Goal: Transaction & Acquisition: Book appointment/travel/reservation

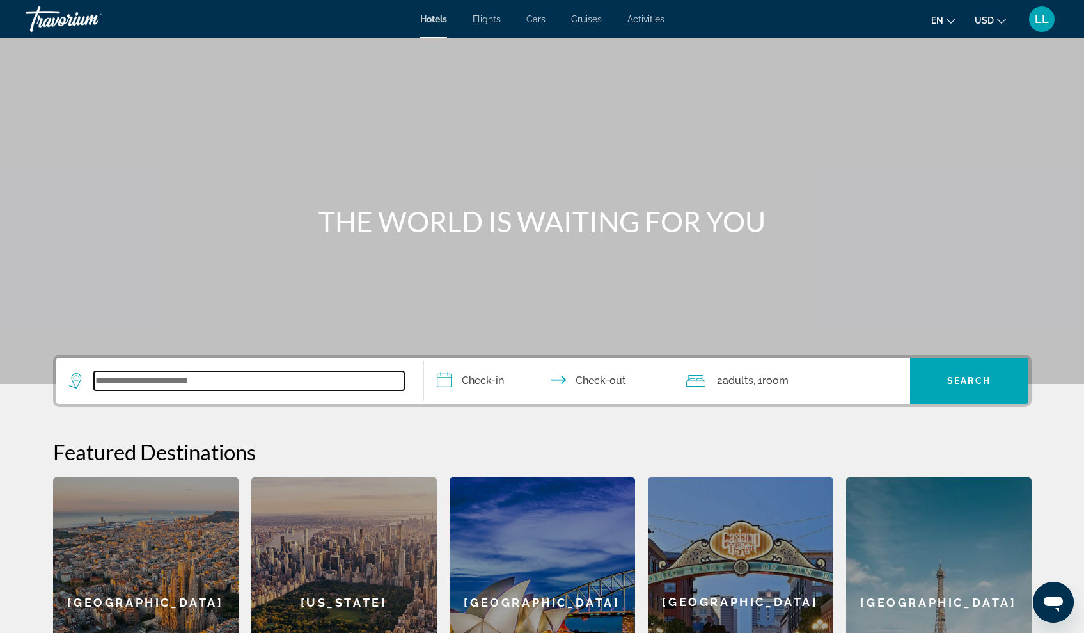
click at [219, 382] on input "Search widget" at bounding box center [249, 380] width 310 height 19
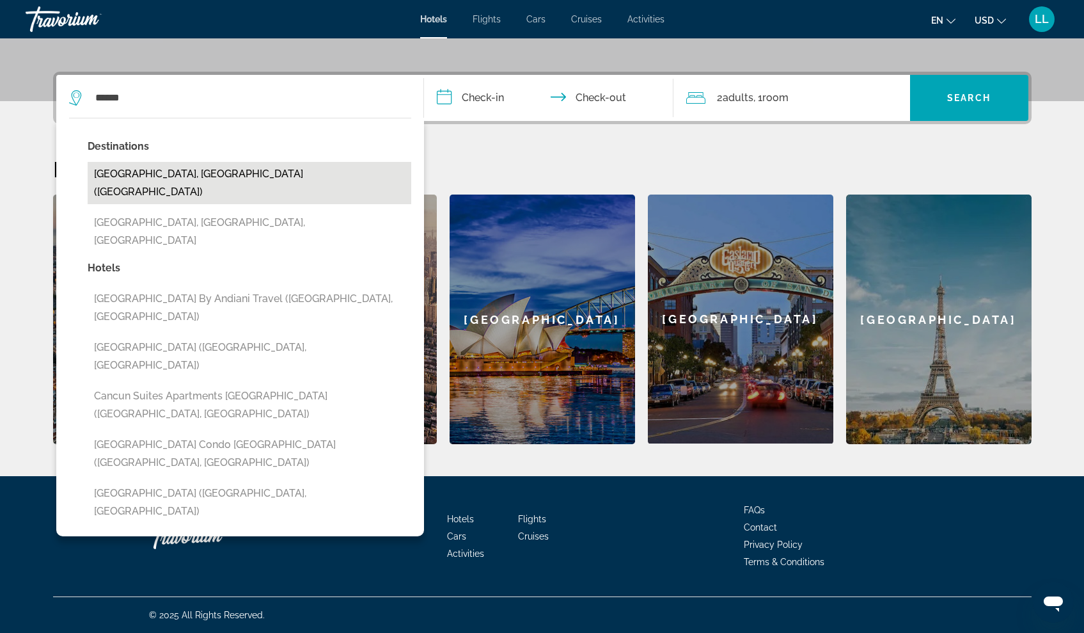
click at [181, 169] on button "[GEOGRAPHIC_DATA], [GEOGRAPHIC_DATA] ([GEOGRAPHIC_DATA])" at bounding box center [250, 183] width 324 height 42
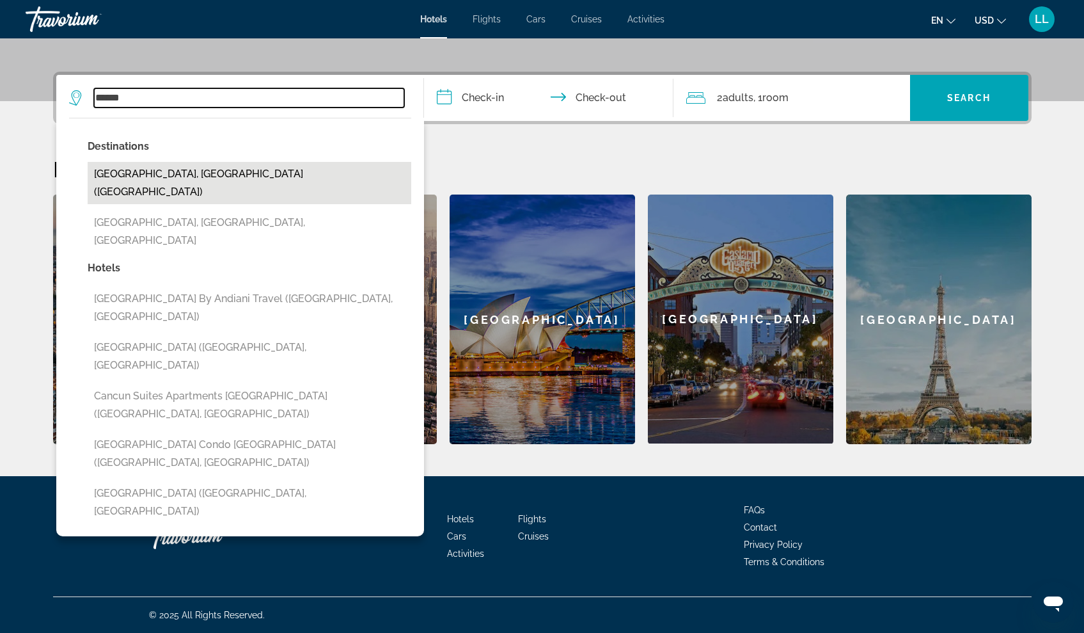
type input "**********"
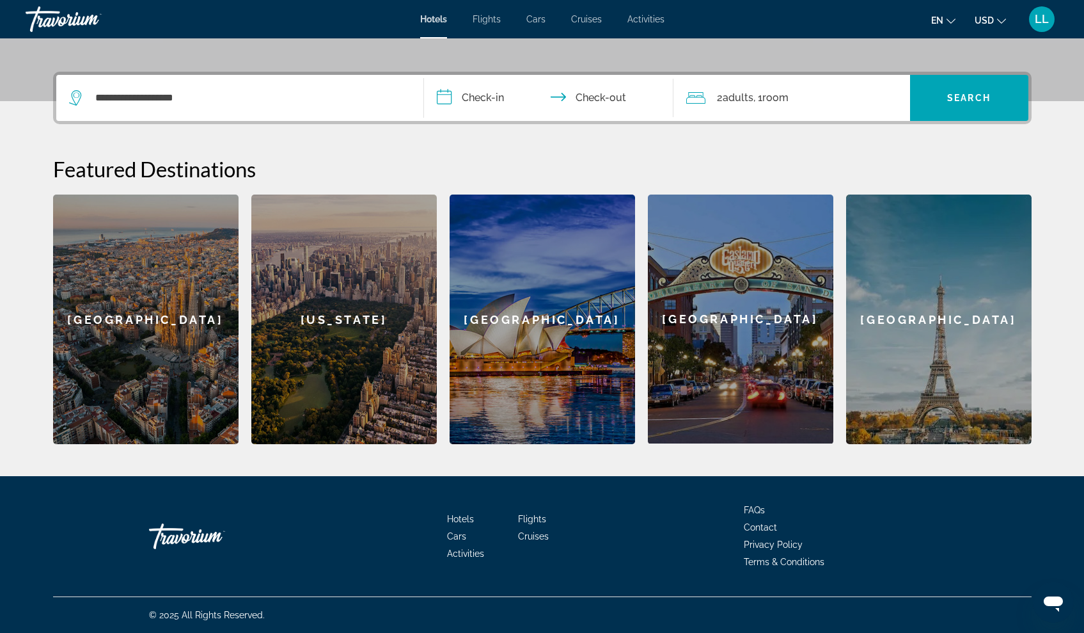
click at [453, 93] on input "**********" at bounding box center [551, 100] width 255 height 50
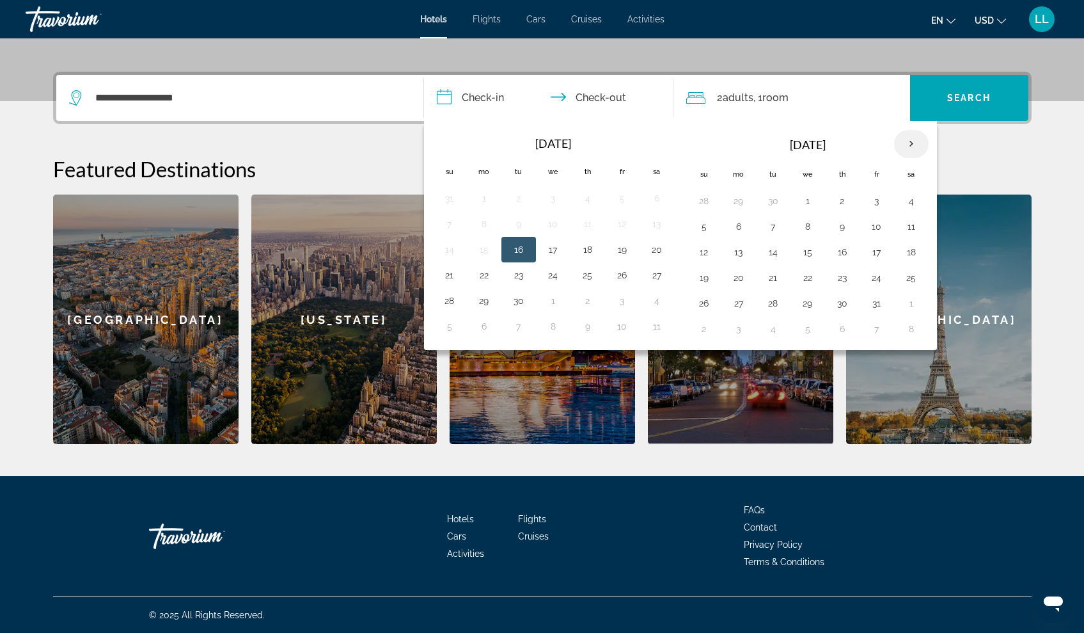
click at [910, 145] on th "Next month" at bounding box center [911, 144] width 35 height 28
click at [844, 305] on button "27" at bounding box center [842, 303] width 20 height 18
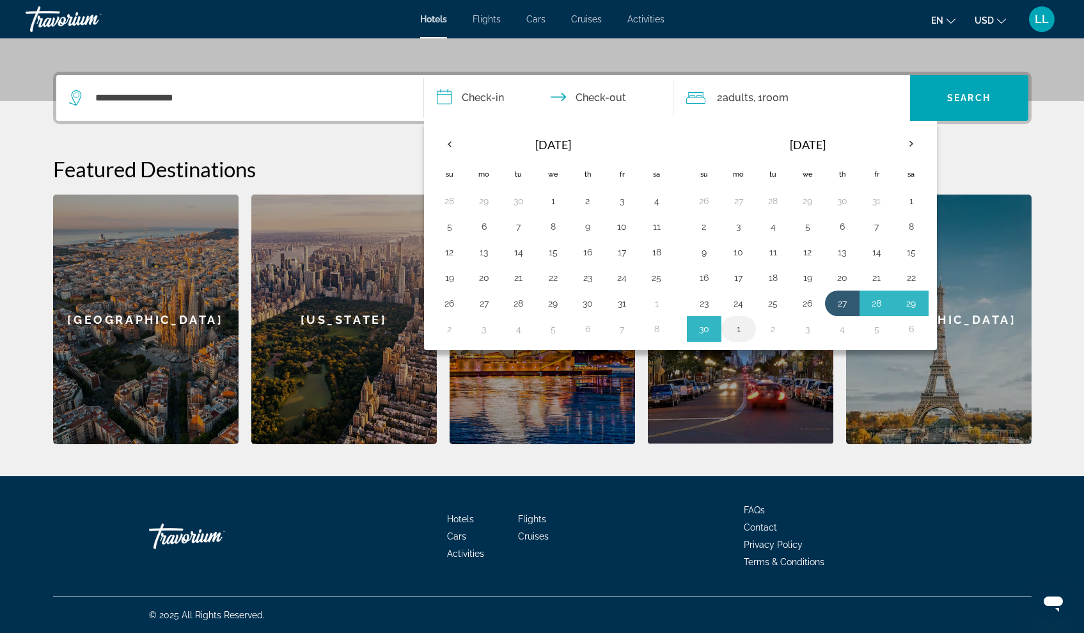
click at [738, 329] on button "1" at bounding box center [738, 329] width 20 height 18
type input "**********"
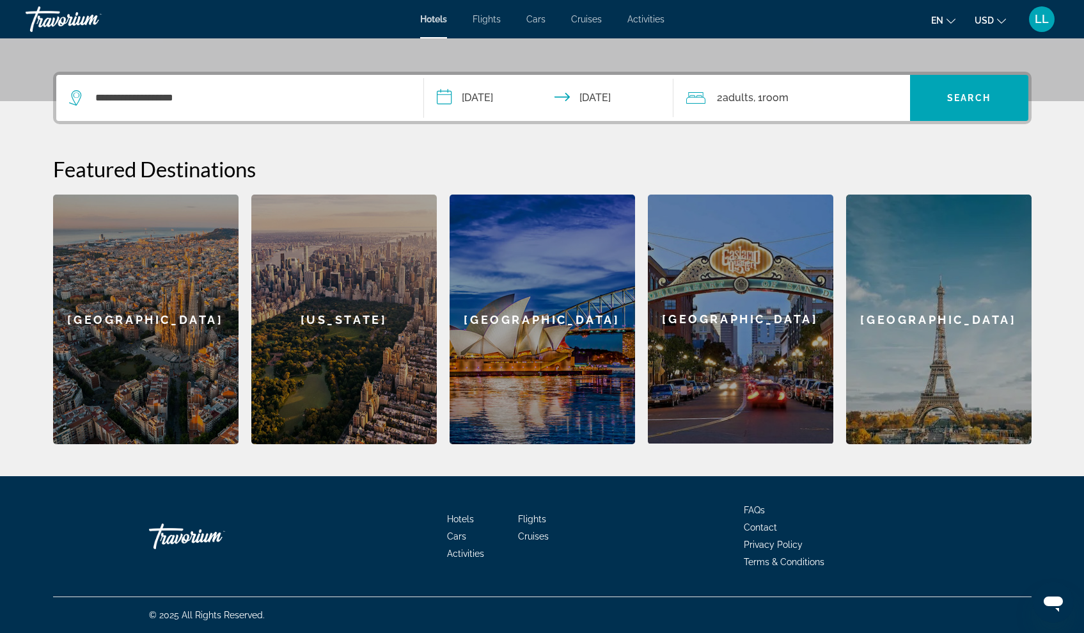
click at [744, 97] on span "Adults" at bounding box center [738, 97] width 31 height 12
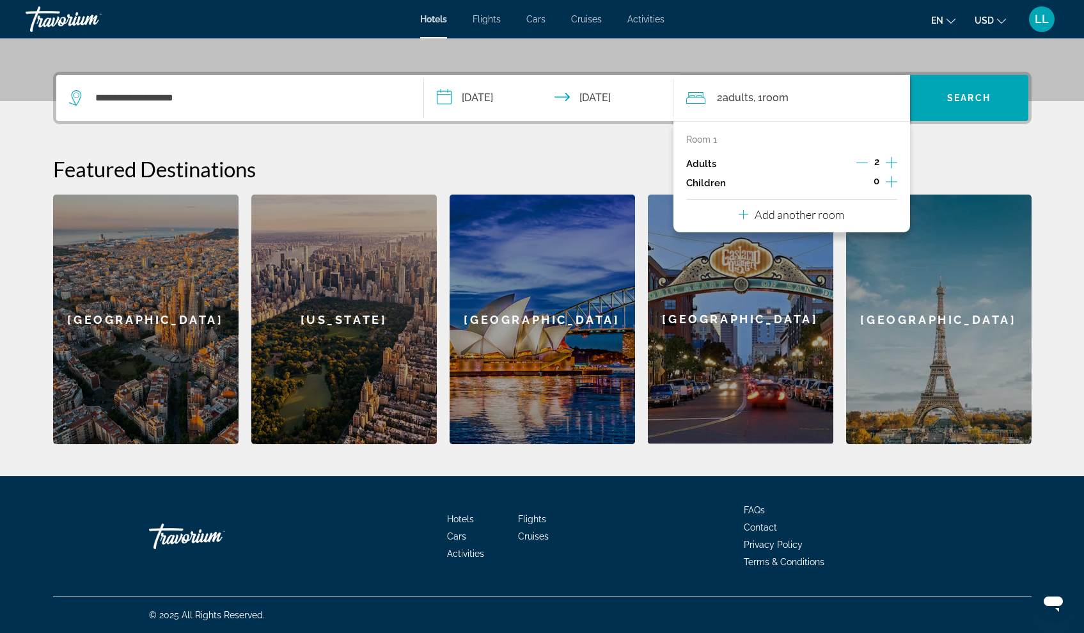
click at [891, 184] on icon "Increment children" at bounding box center [892, 182] width 12 height 12
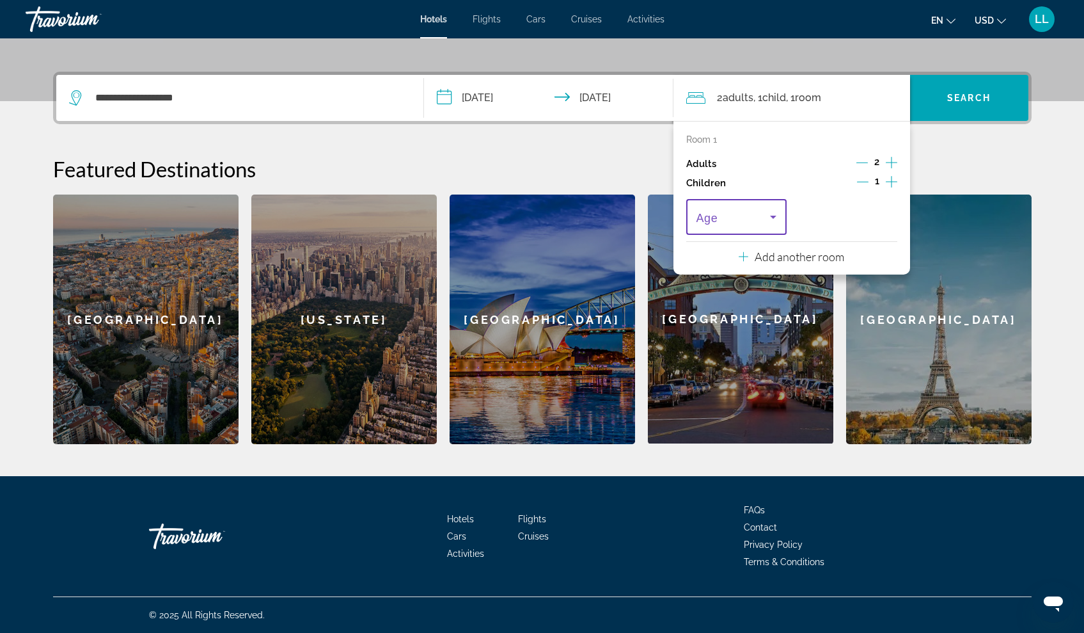
click at [775, 219] on icon "Travelers: 2 adults, 1 child" at bounding box center [773, 217] width 6 height 3
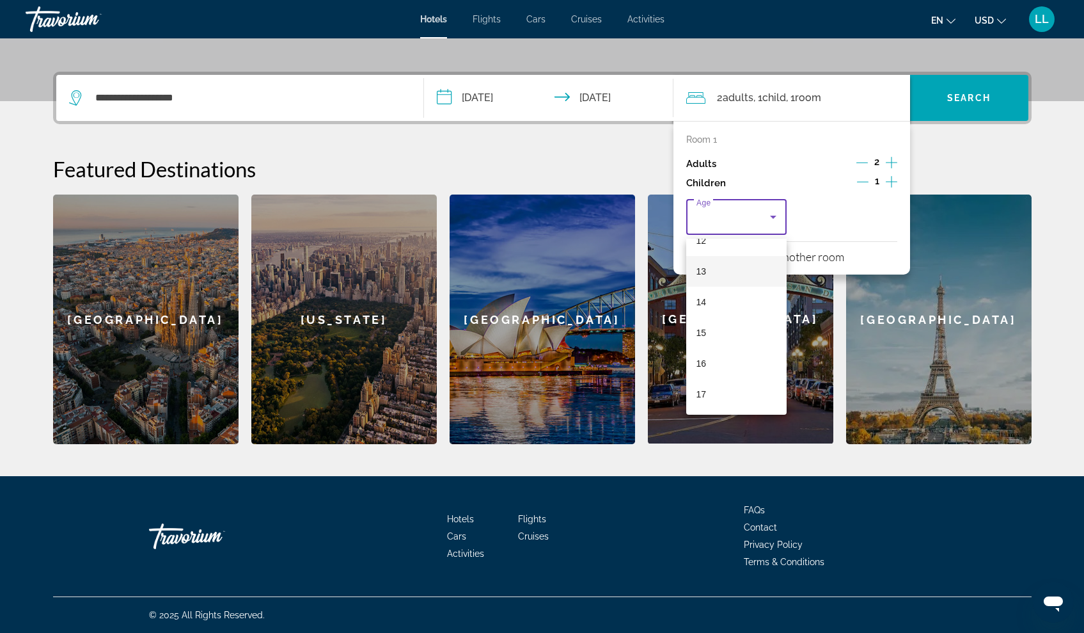
scroll to position [387, 0]
click at [706, 357] on span "16" at bounding box center [702, 363] width 10 height 15
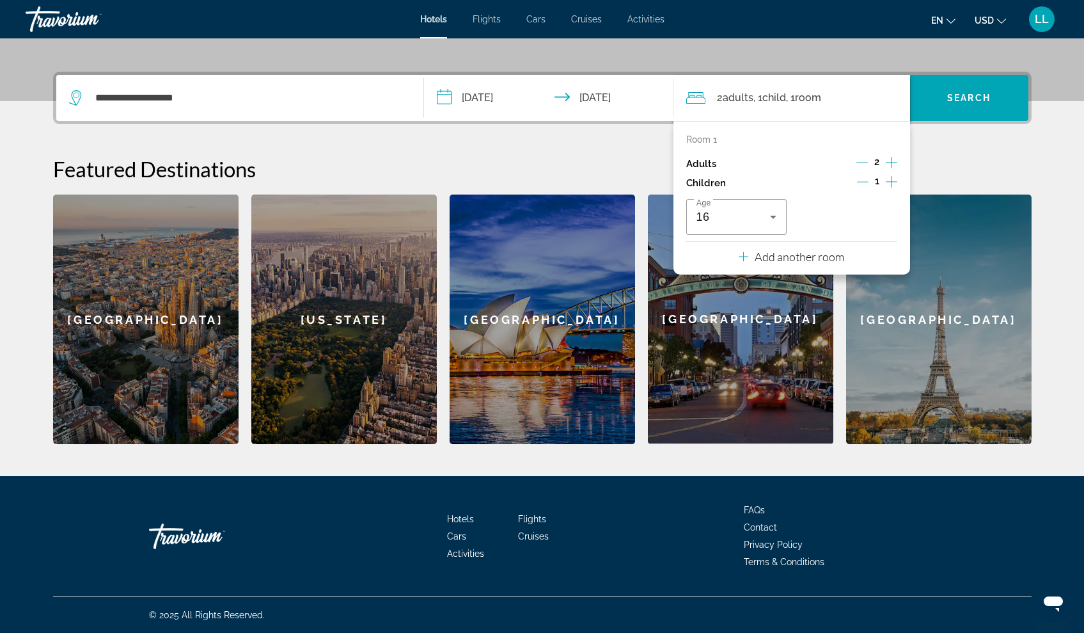
click at [937, 155] on div "**********" at bounding box center [543, 258] width 1030 height 372
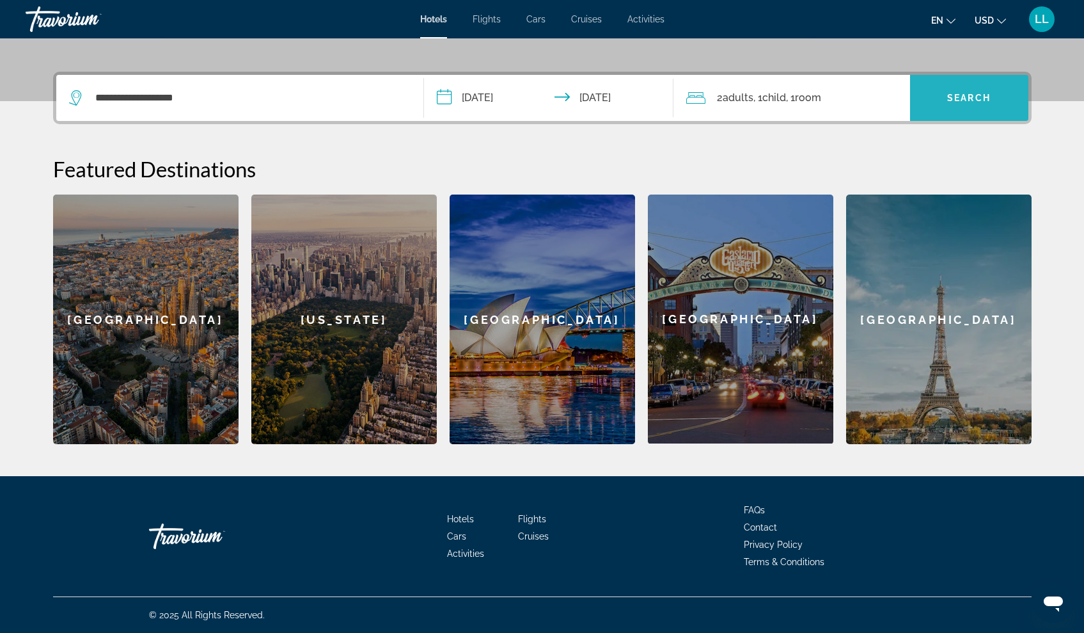
click at [963, 97] on span "Search" at bounding box center [968, 98] width 43 height 10
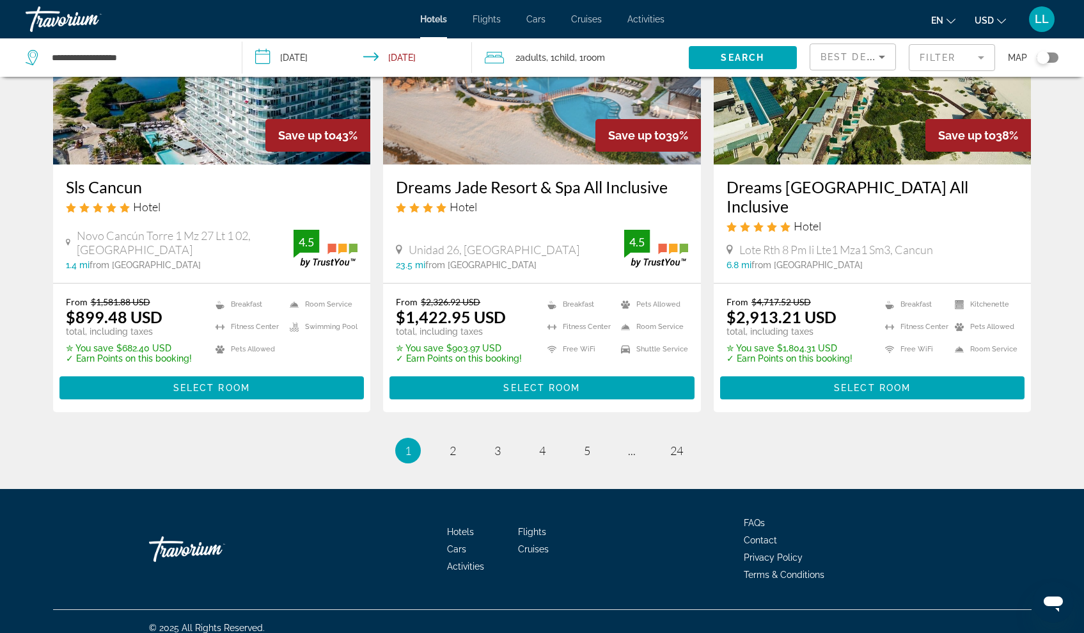
scroll to position [1626, 0]
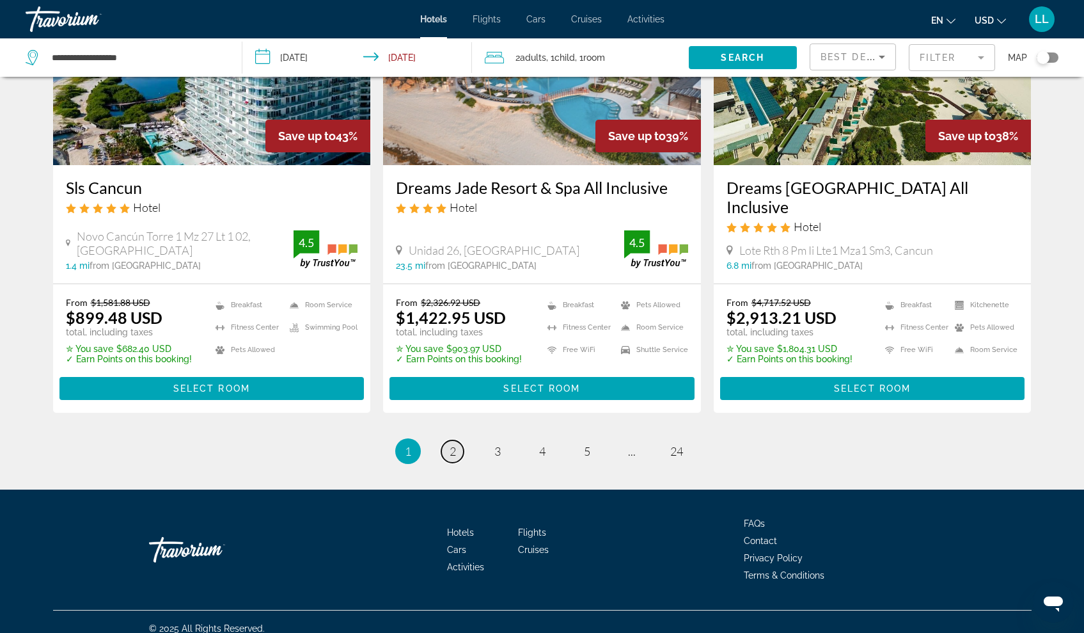
click at [452, 444] on span "2" at bounding box center [453, 451] width 6 height 14
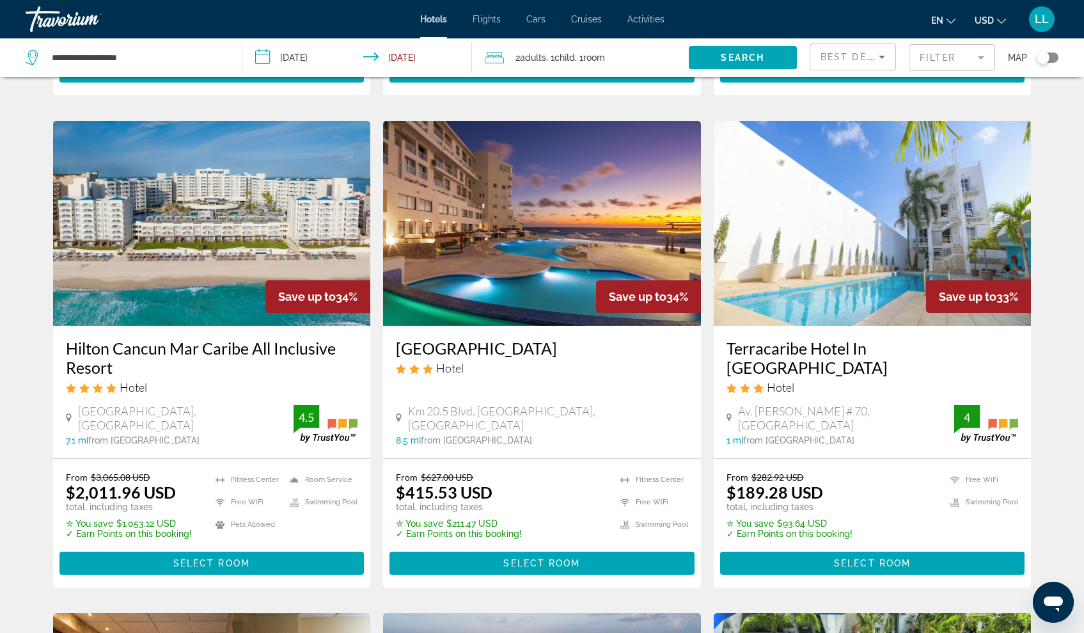
scroll to position [521, 0]
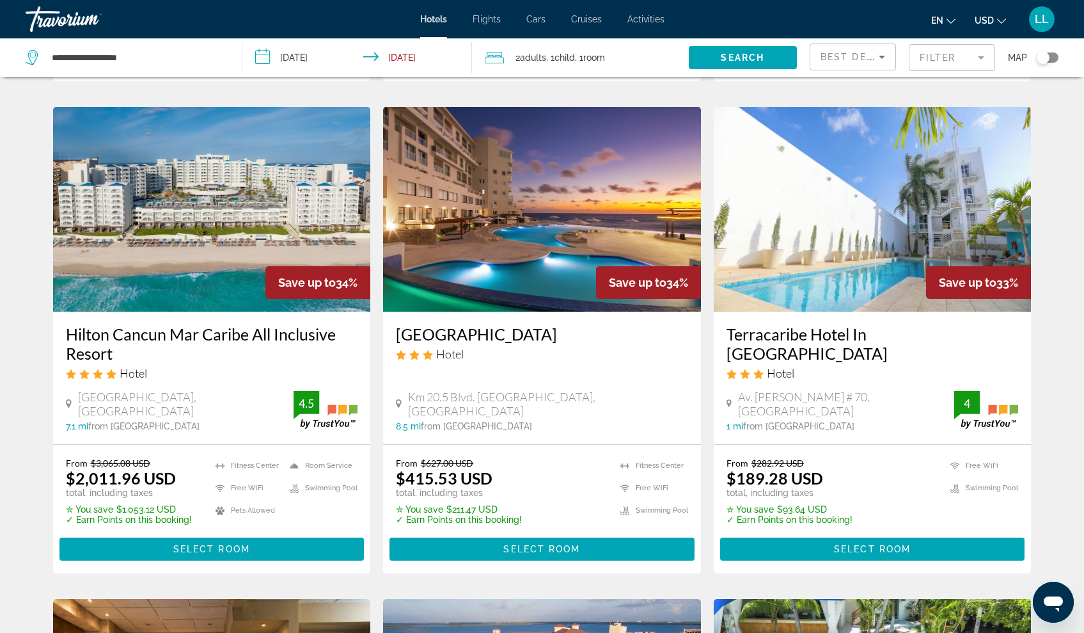
click at [209, 201] on img "Main content" at bounding box center [212, 209] width 318 height 205
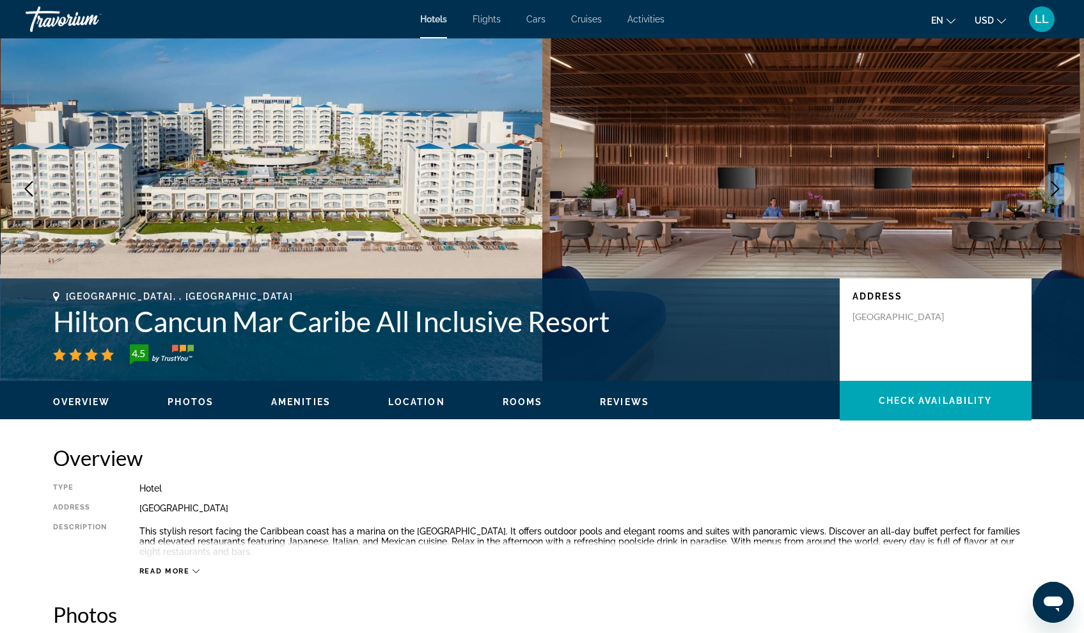
scroll to position [47, 0]
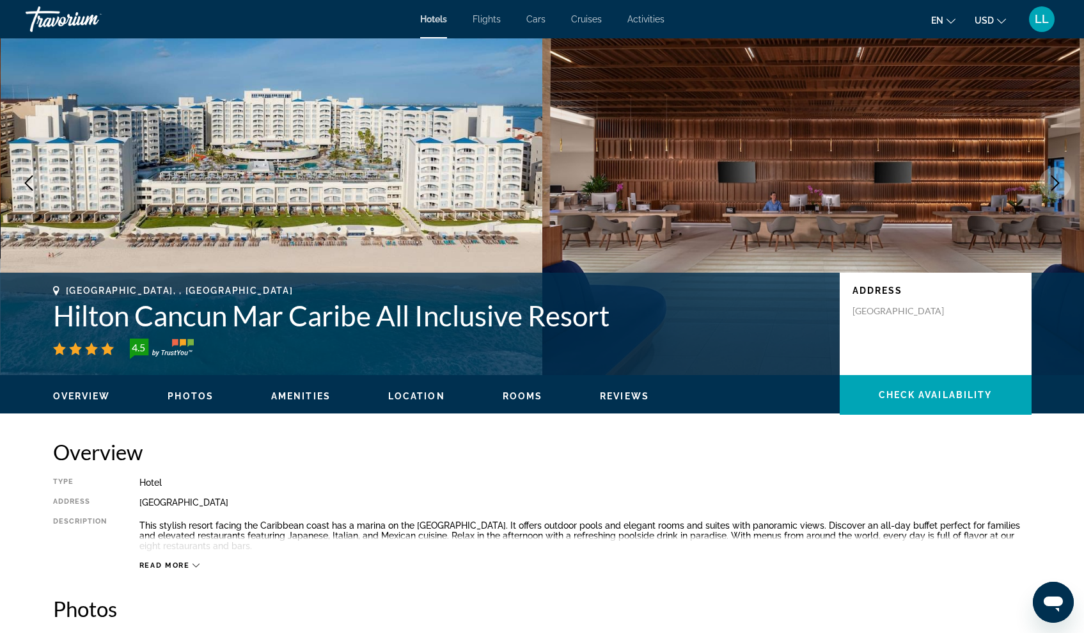
click at [201, 399] on span "Photos" at bounding box center [191, 396] width 46 height 10
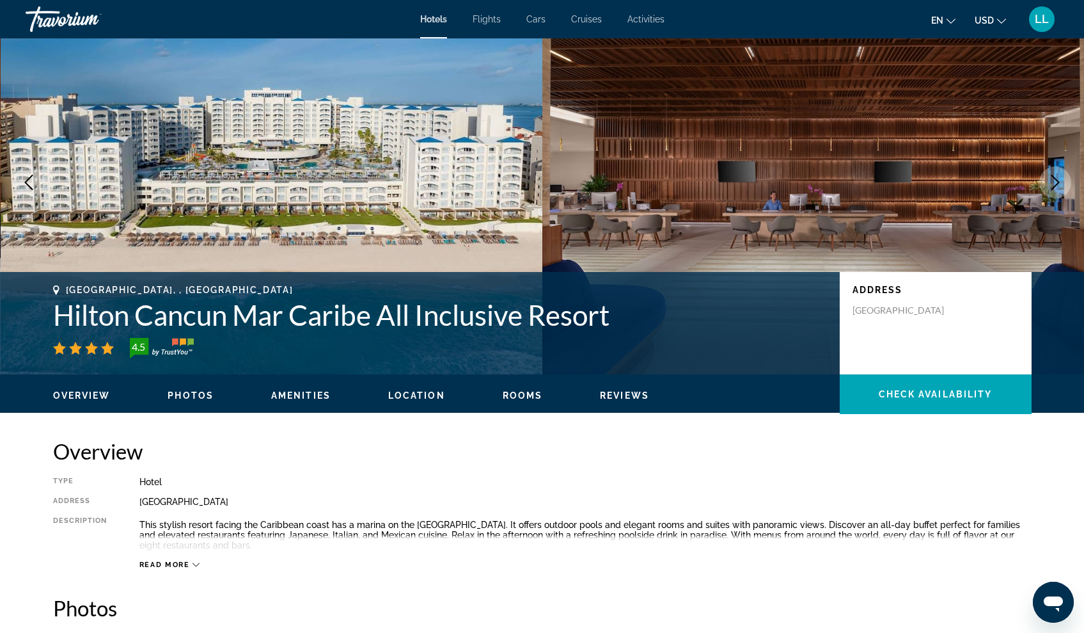
scroll to position [47, 0]
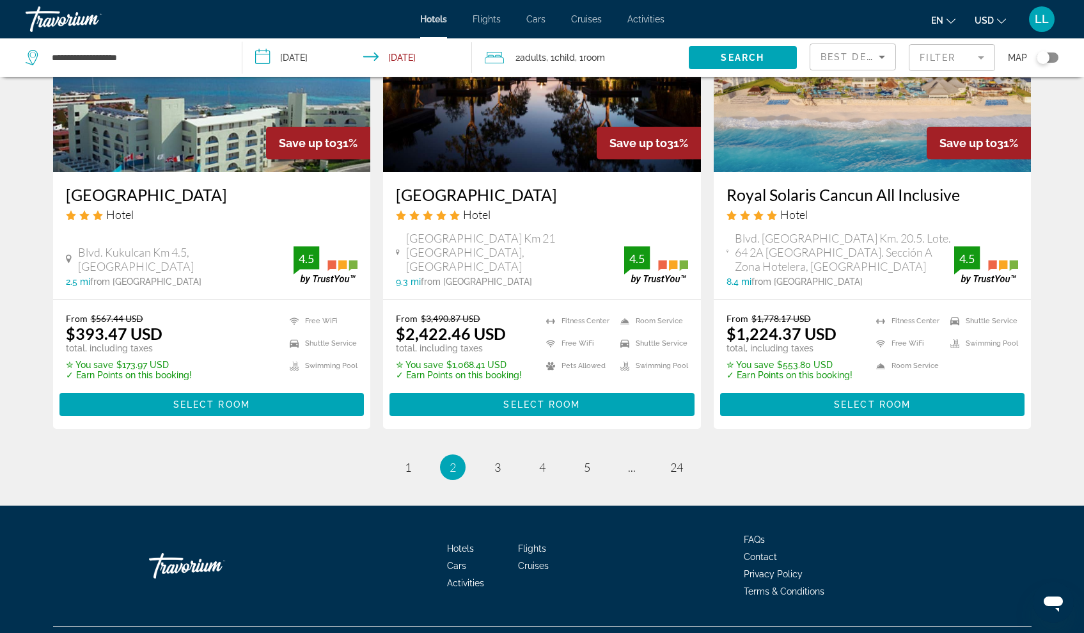
scroll to position [1638, 0]
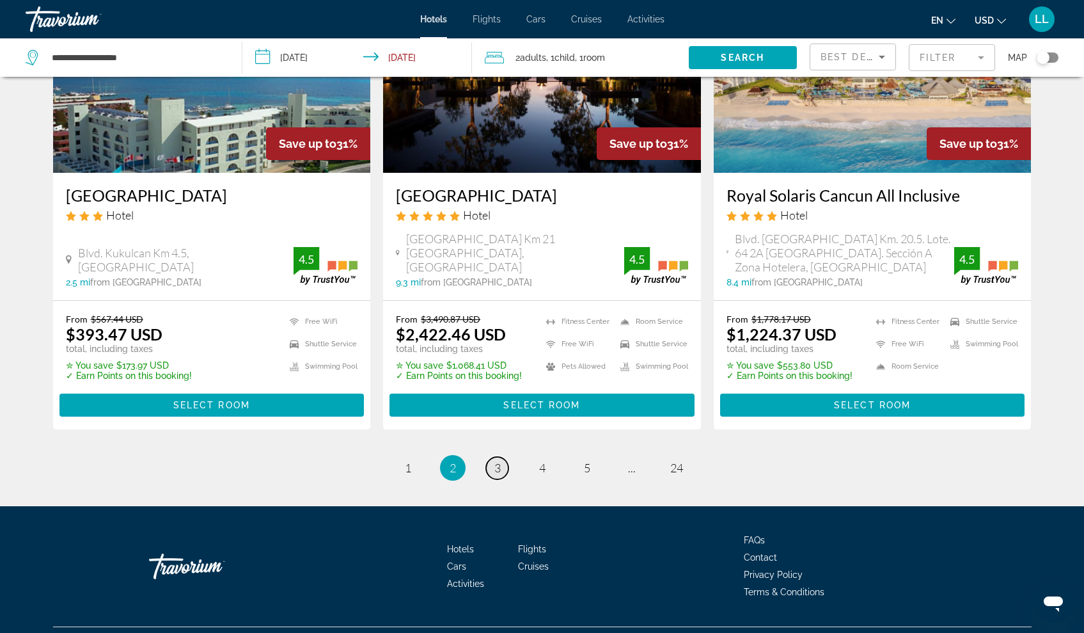
click at [500, 461] on span "3" at bounding box center [497, 468] width 6 height 14
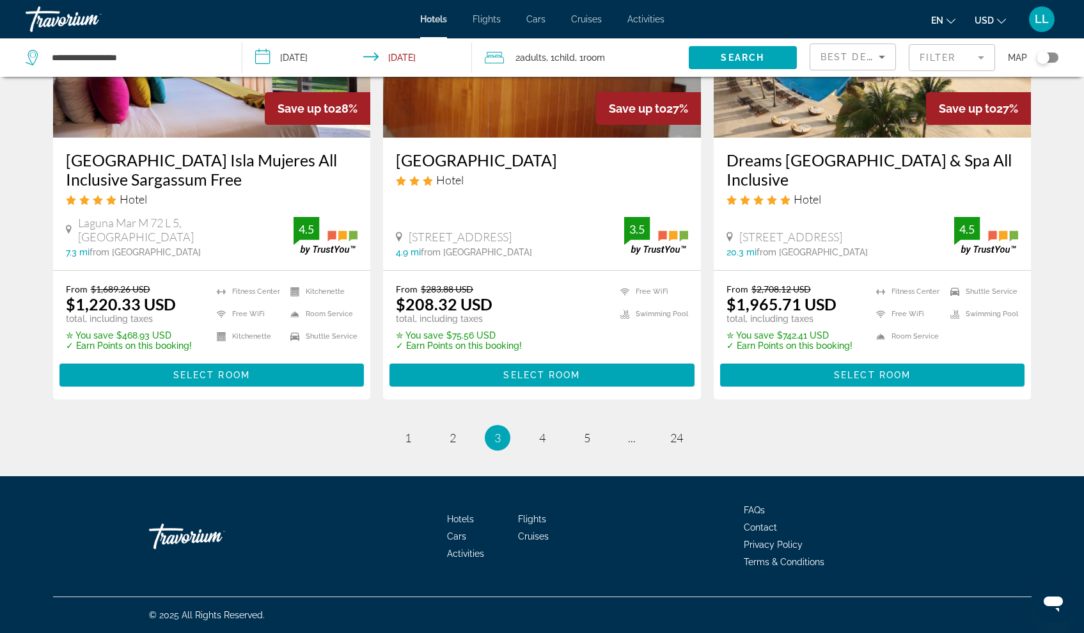
scroll to position [1664, 0]
click at [542, 441] on span "4" at bounding box center [542, 437] width 6 height 14
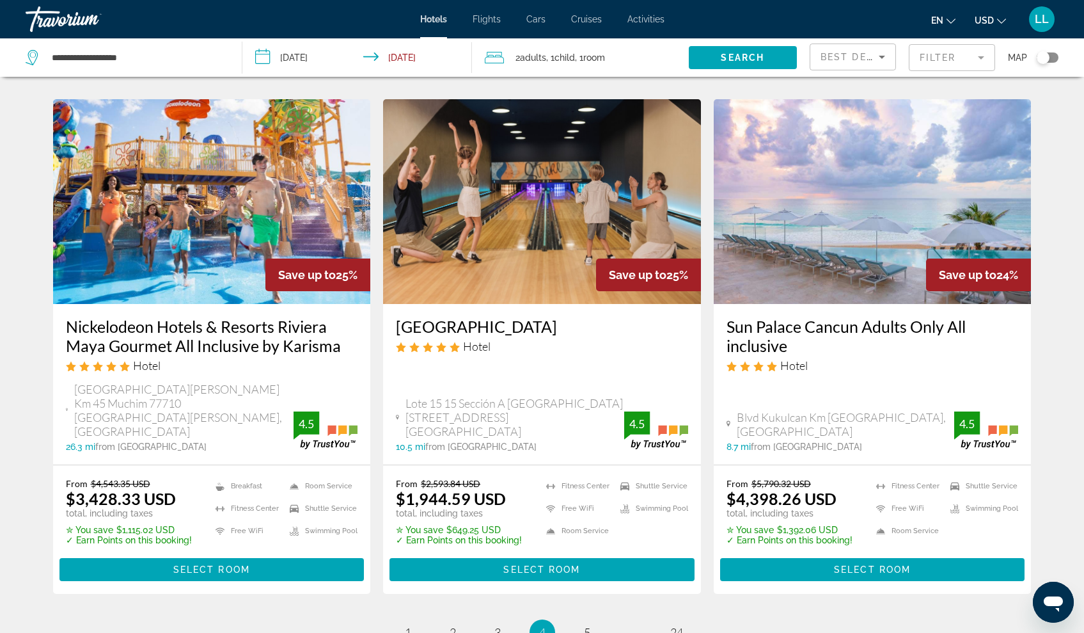
scroll to position [1479, 0]
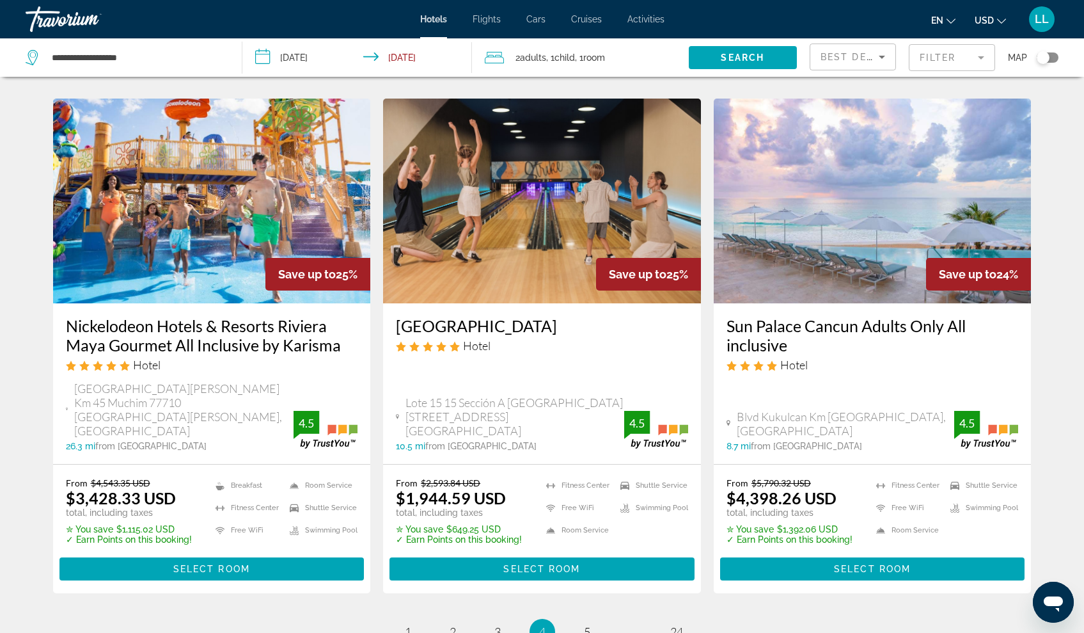
click at [551, 175] on img "Main content" at bounding box center [542, 200] width 318 height 205
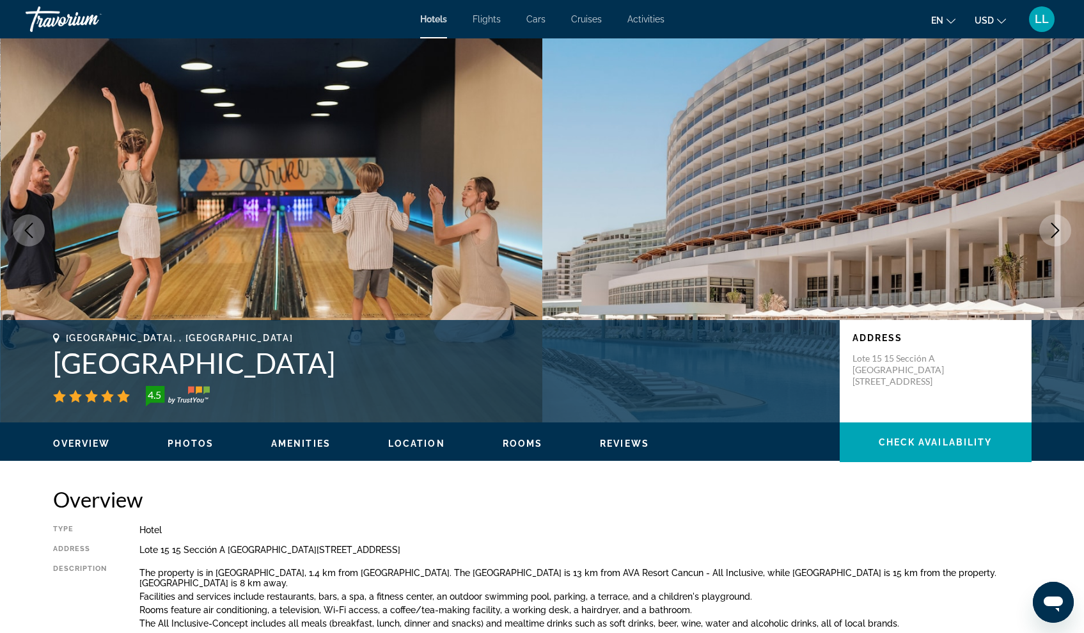
click at [193, 441] on span "Photos" at bounding box center [191, 443] width 46 height 10
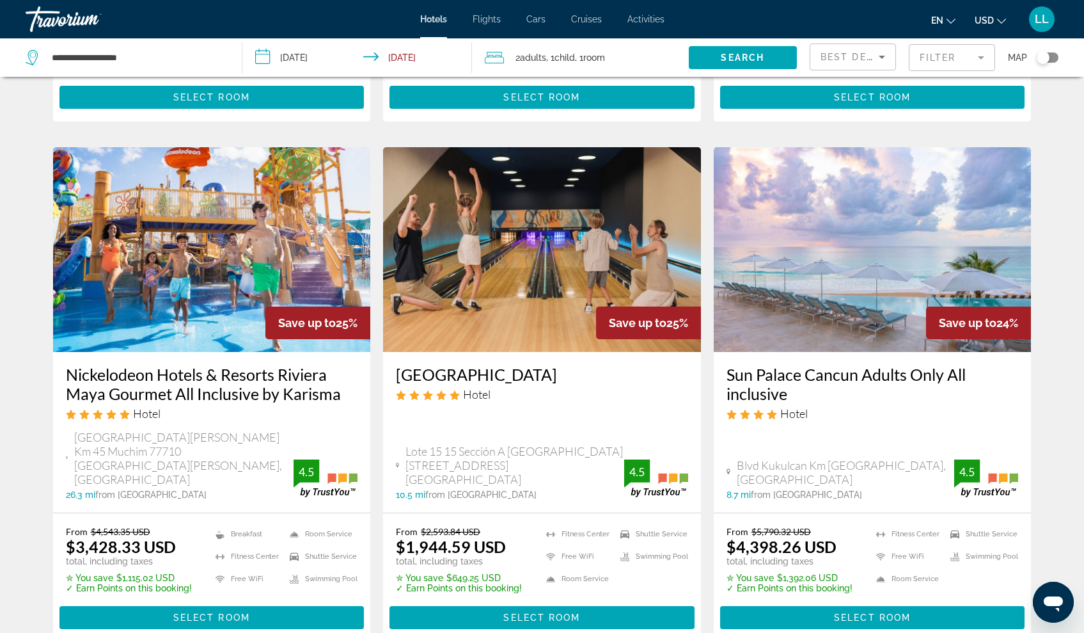
scroll to position [1430, 0]
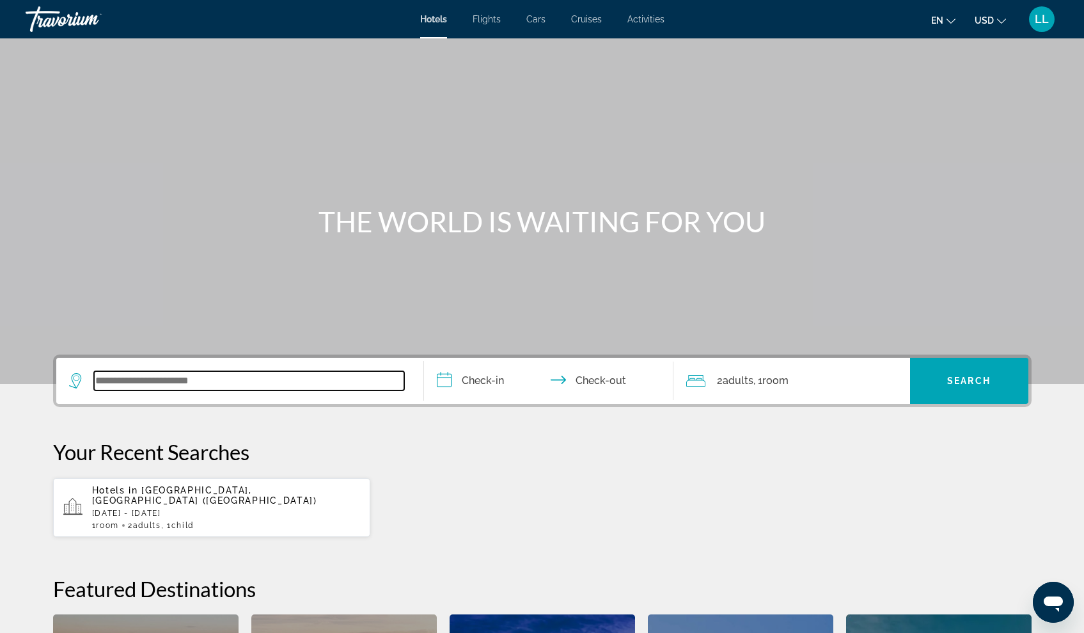
click at [230, 384] on input "Search widget" at bounding box center [249, 380] width 310 height 19
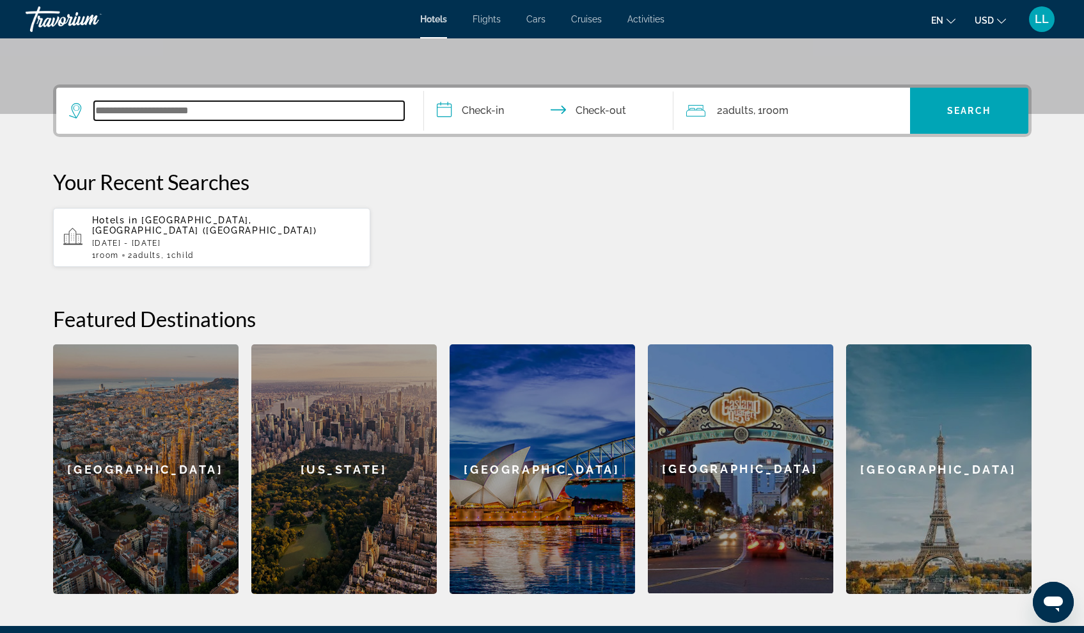
scroll to position [313, 0]
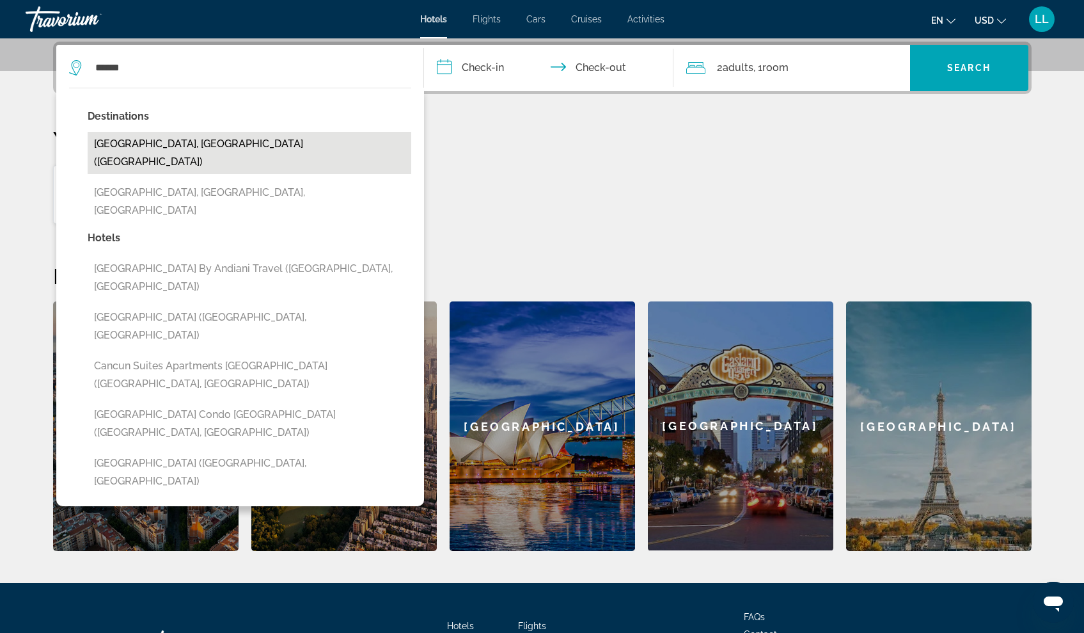
click at [202, 148] on button "[GEOGRAPHIC_DATA], [GEOGRAPHIC_DATA] ([GEOGRAPHIC_DATA])" at bounding box center [250, 153] width 324 height 42
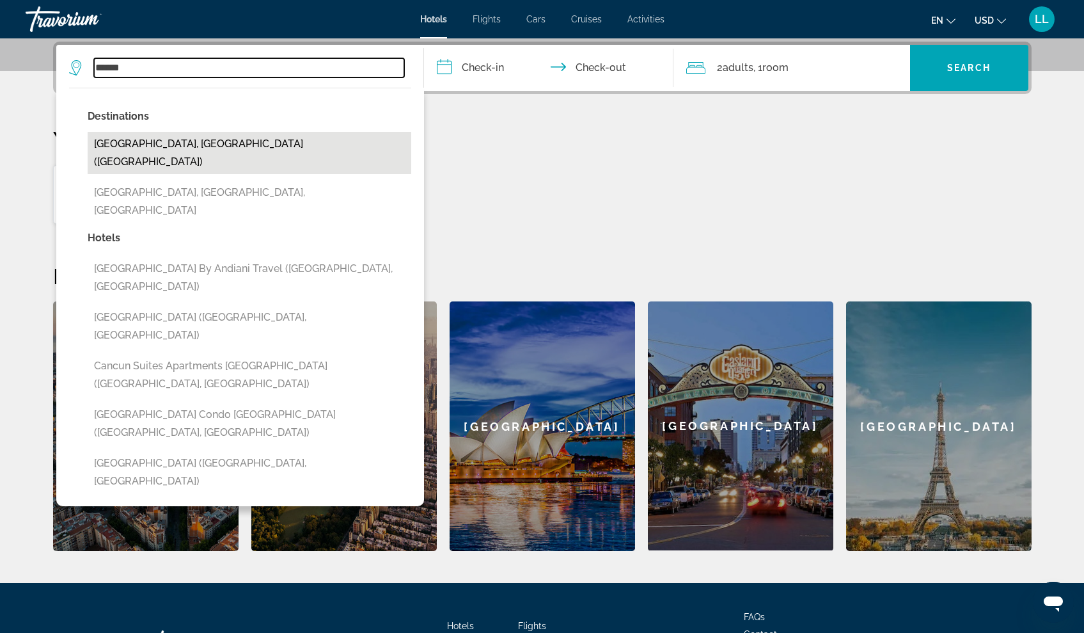
type input "**********"
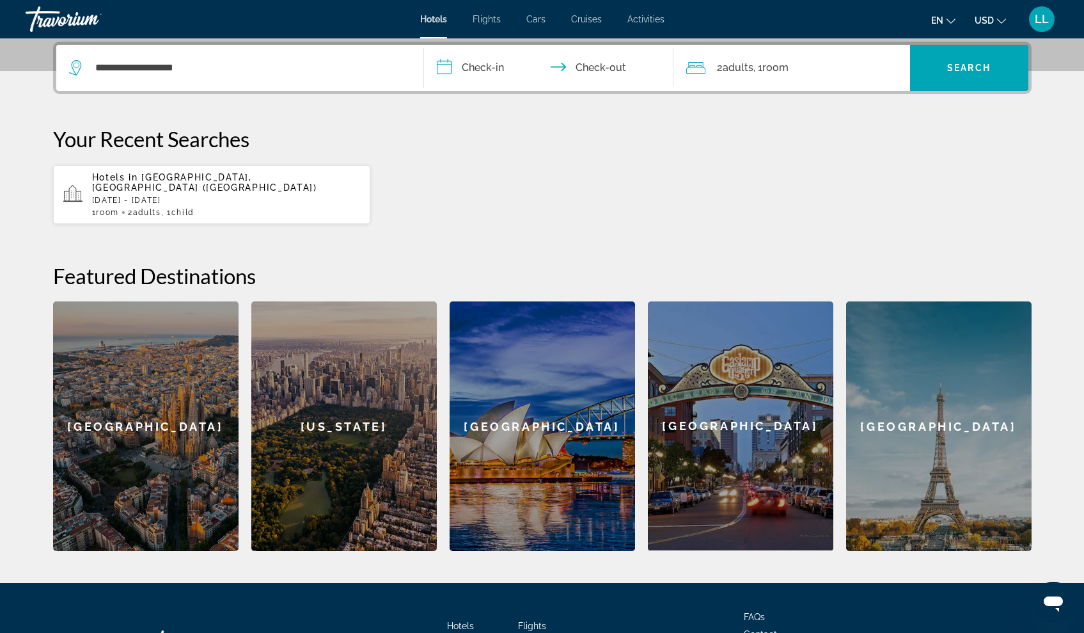
click at [492, 72] on input "**********" at bounding box center [551, 70] width 255 height 50
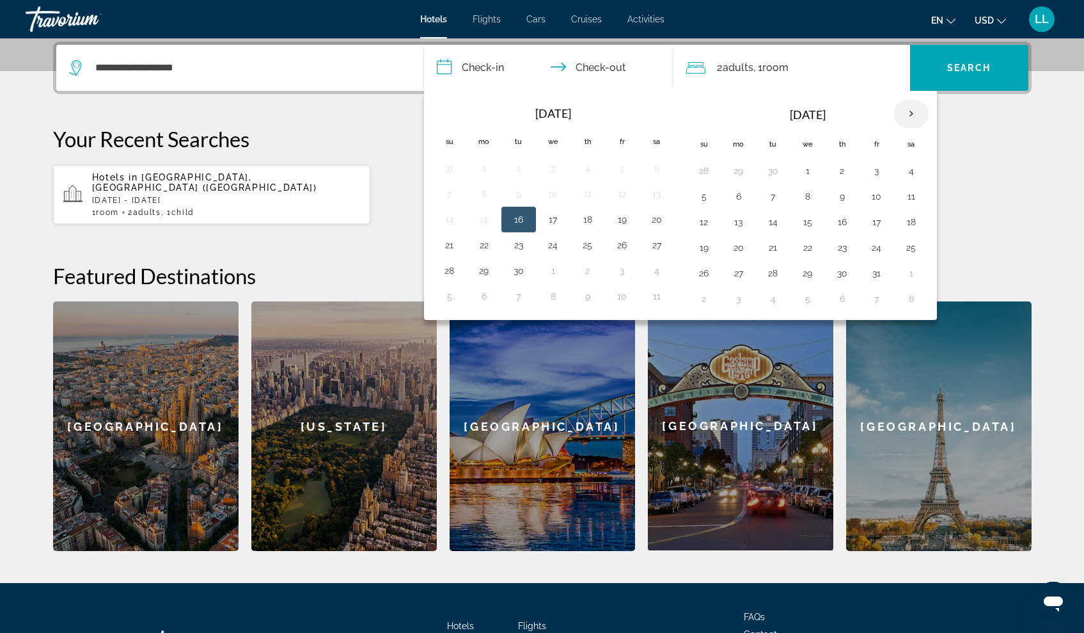
click at [909, 114] on th "Next month" at bounding box center [911, 114] width 35 height 28
click at [843, 273] on button "27" at bounding box center [842, 273] width 20 height 18
click at [911, 111] on th "Next month" at bounding box center [911, 114] width 35 height 28
click at [741, 169] on button "1" at bounding box center [738, 171] width 20 height 18
type input "**********"
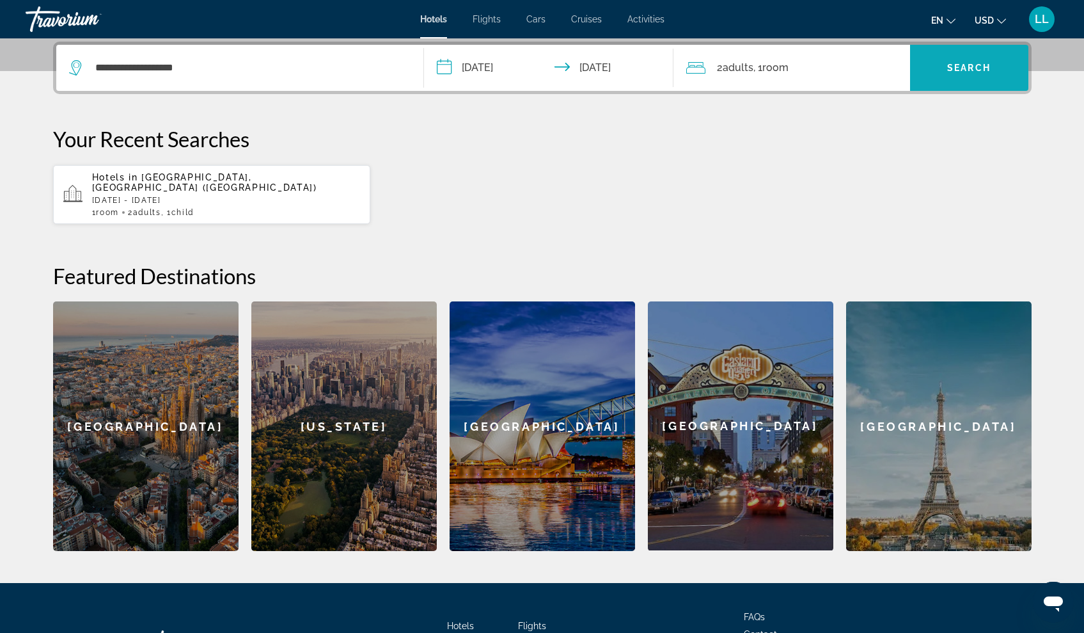
click at [963, 63] on span "Search" at bounding box center [968, 68] width 43 height 10
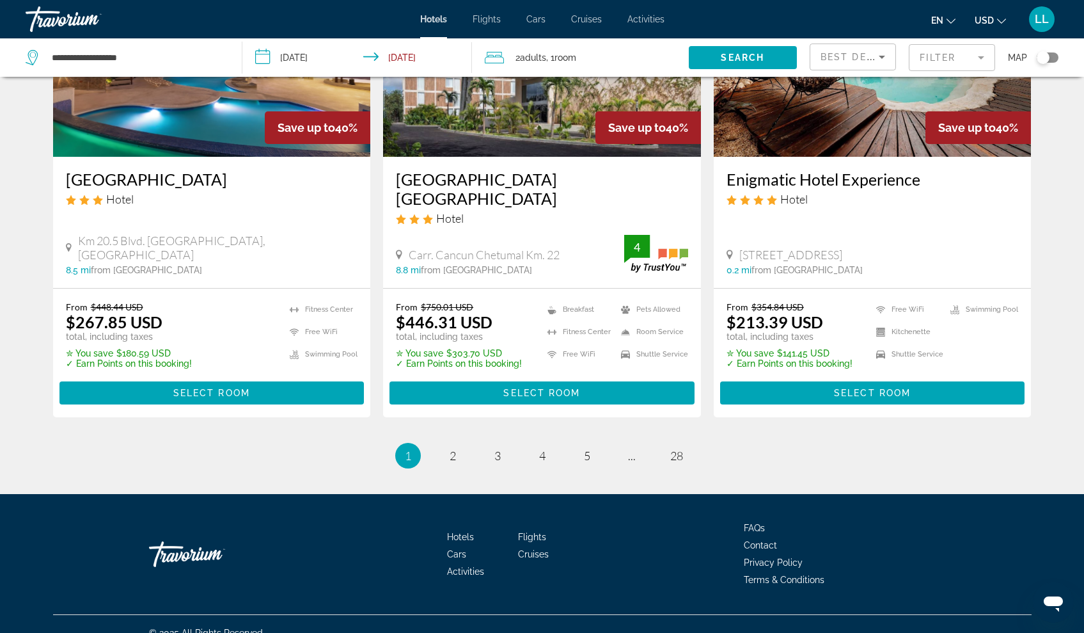
scroll to position [1620, 0]
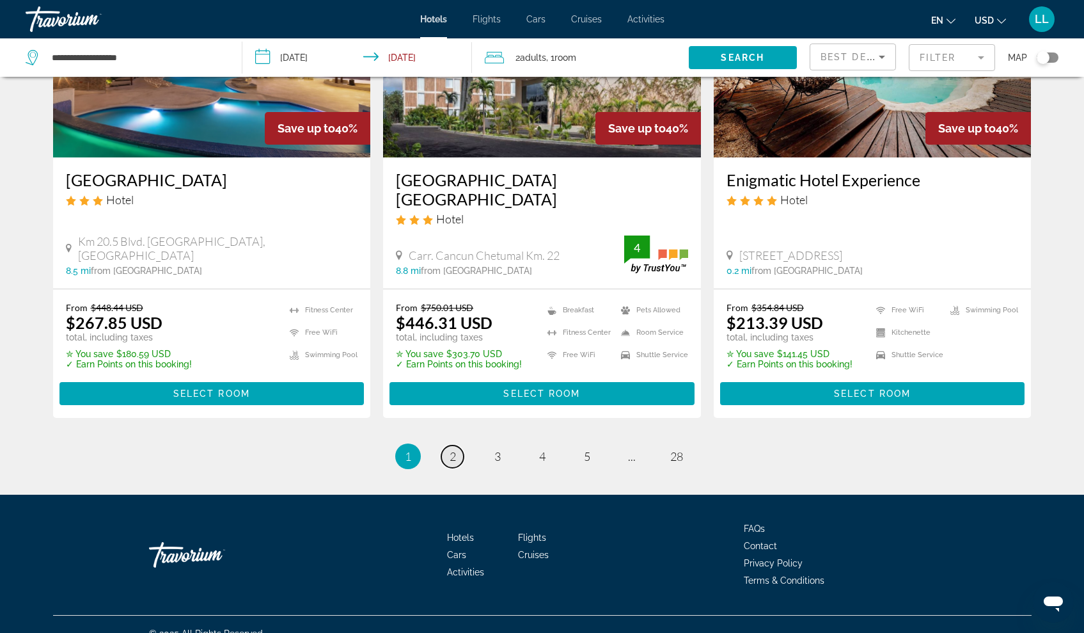
click at [450, 449] on span "2" at bounding box center [453, 456] width 6 height 14
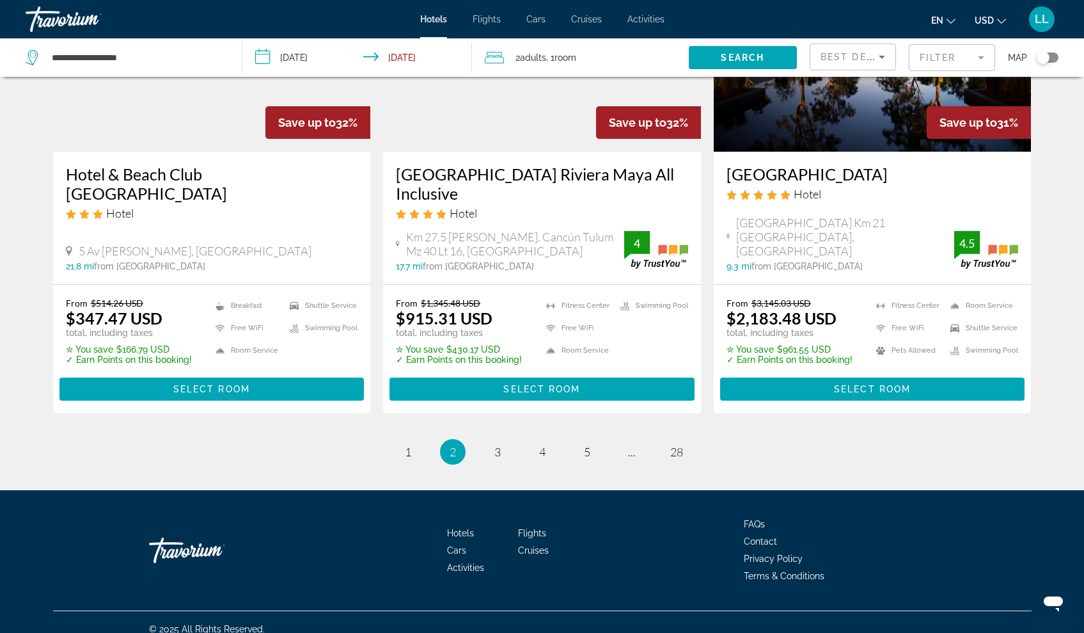
scroll to position [1644, 0]
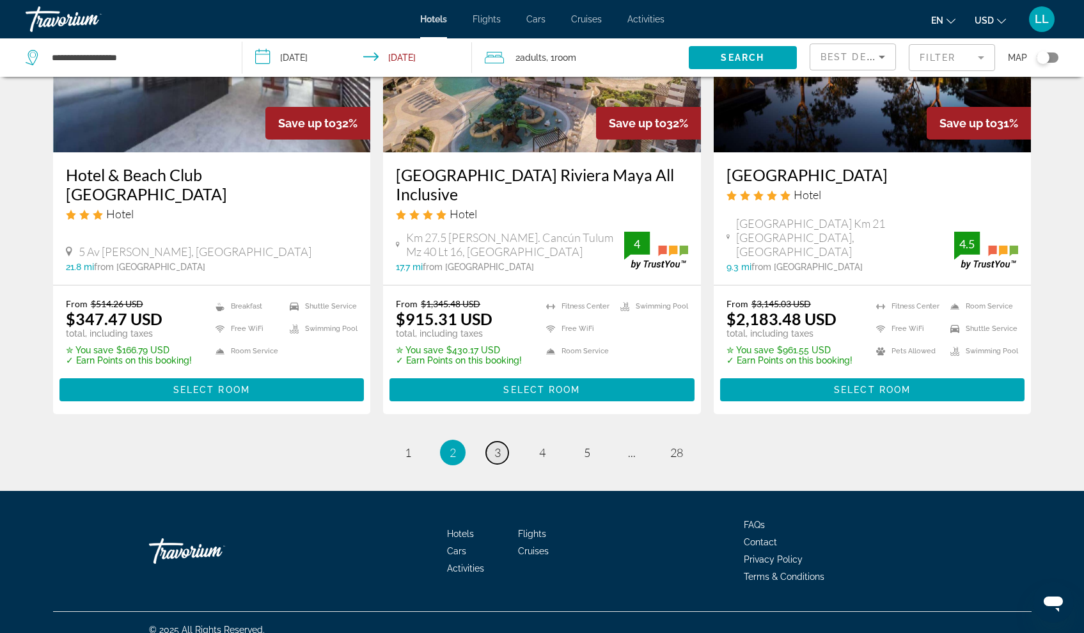
click at [497, 445] on span "3" at bounding box center [497, 452] width 6 height 14
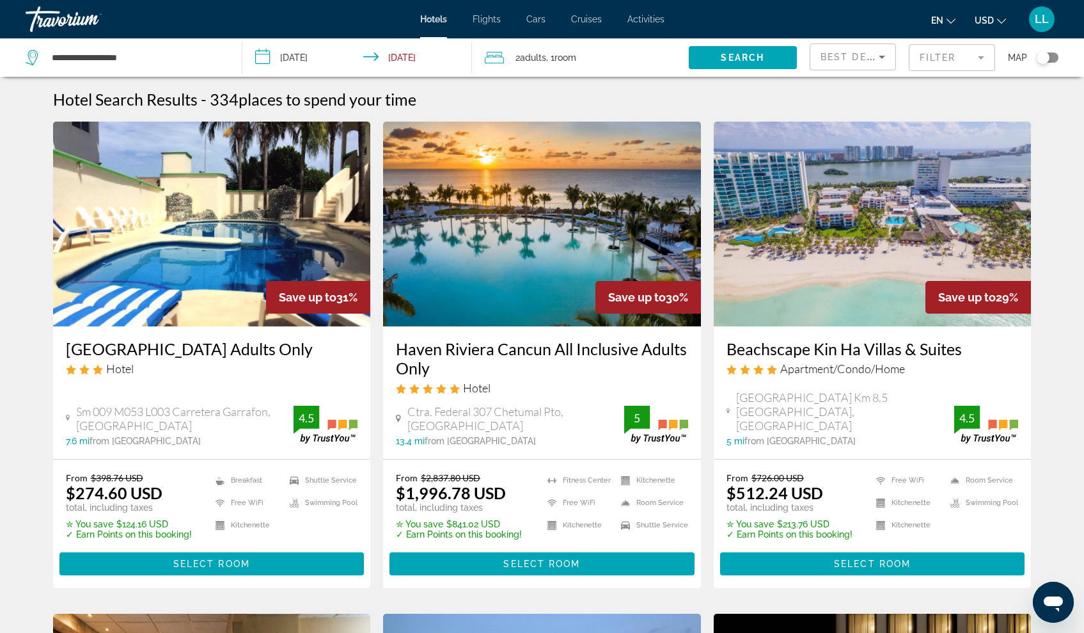
click at [596, 56] on div "2 Adult Adults , 1 Room rooms" at bounding box center [587, 58] width 204 height 18
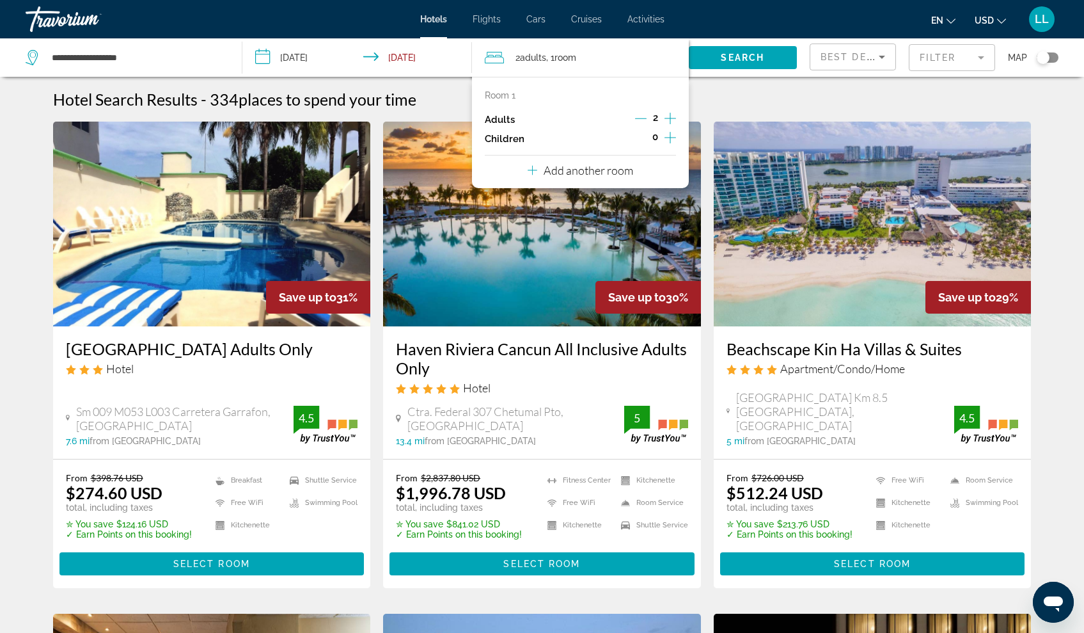
click at [674, 141] on icon "Increment children" at bounding box center [671, 137] width 12 height 15
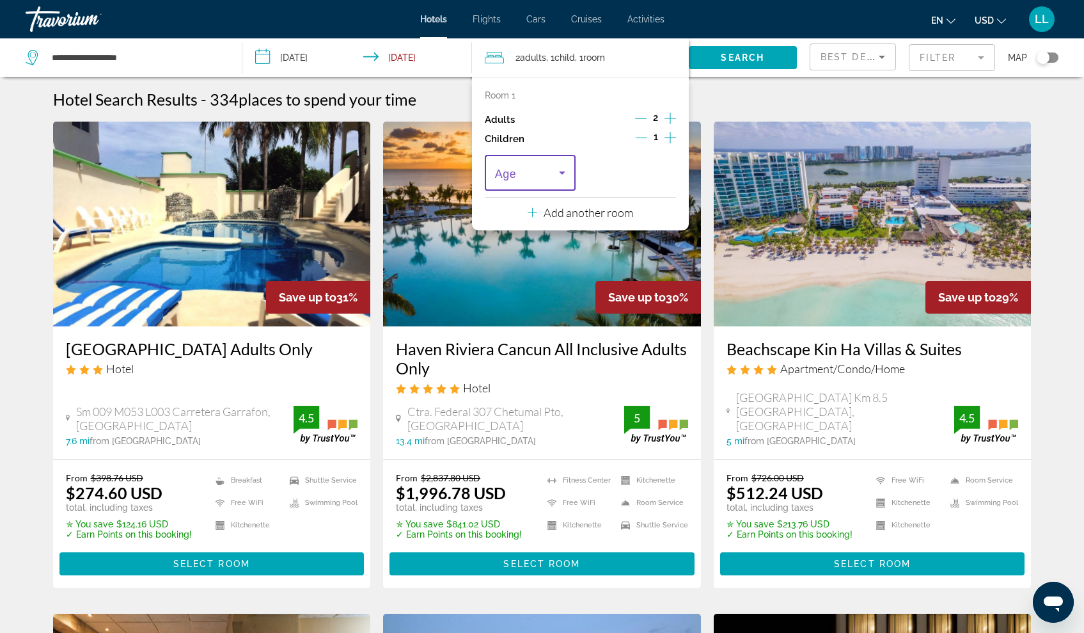
click at [569, 179] on icon "Travelers: 2 adults, 1 child" at bounding box center [562, 172] width 15 height 15
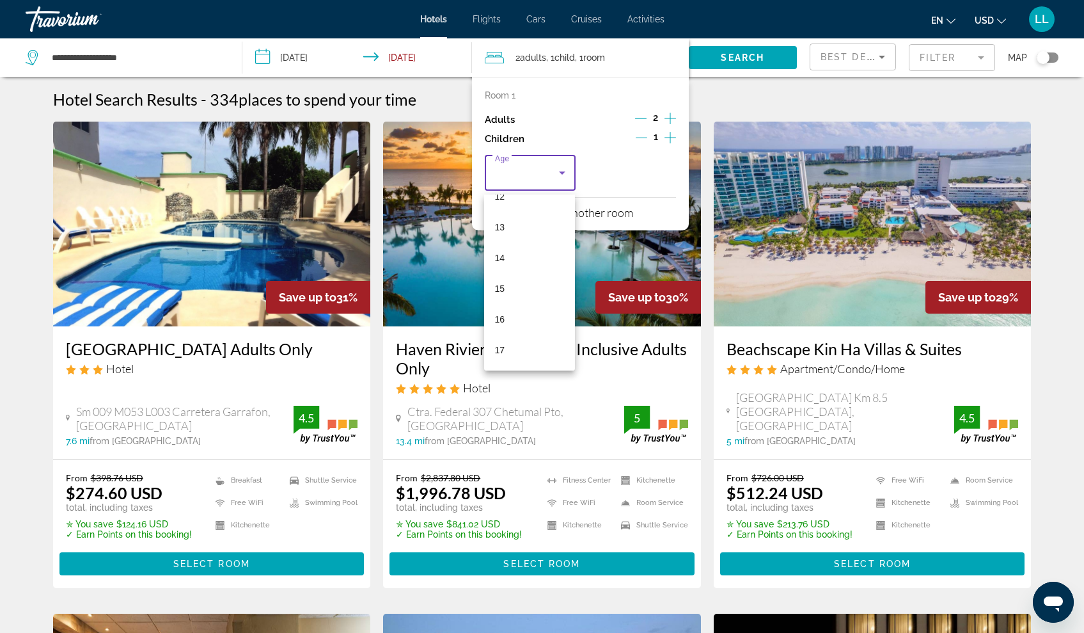
scroll to position [387, 0]
click at [499, 319] on span "16" at bounding box center [499, 318] width 10 height 15
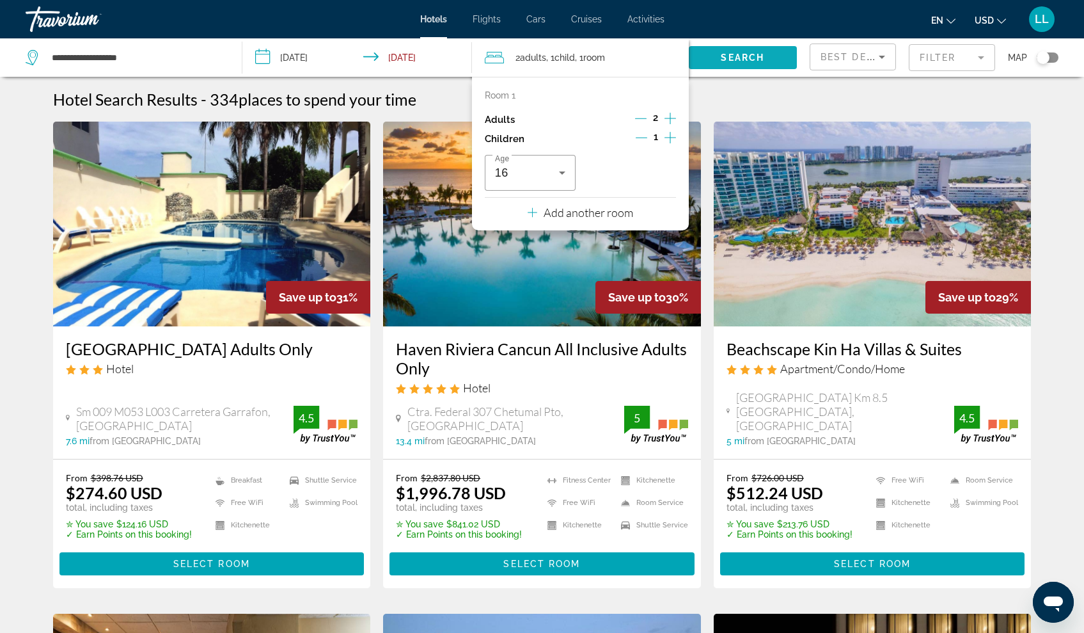
click at [744, 58] on span "Search" at bounding box center [742, 57] width 43 height 10
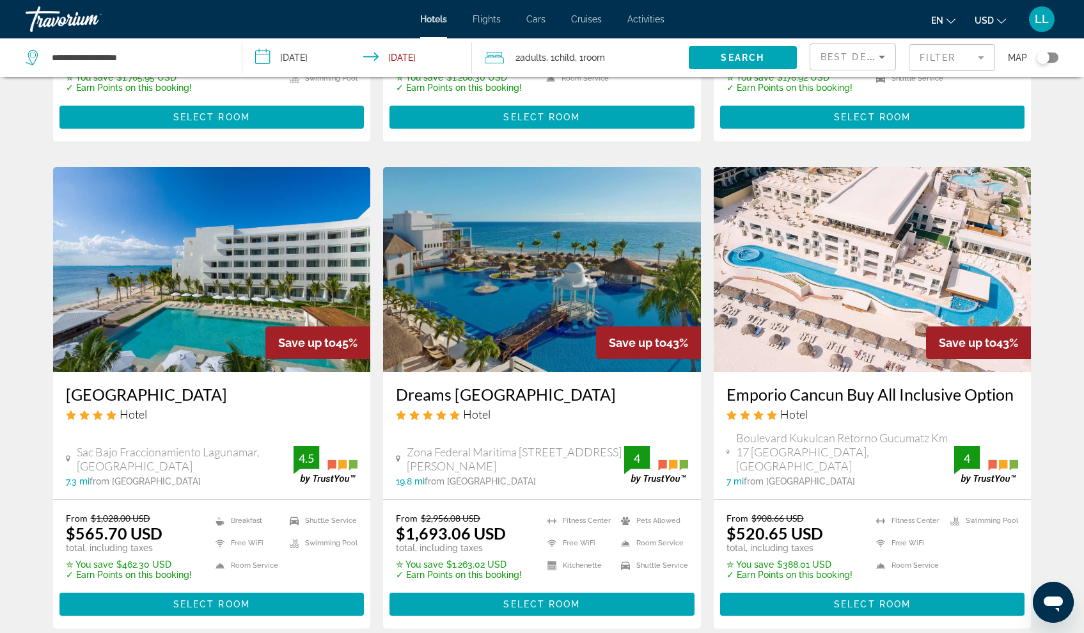
scroll to position [940, 0]
